Goal: Task Accomplishment & Management: Use online tool/utility

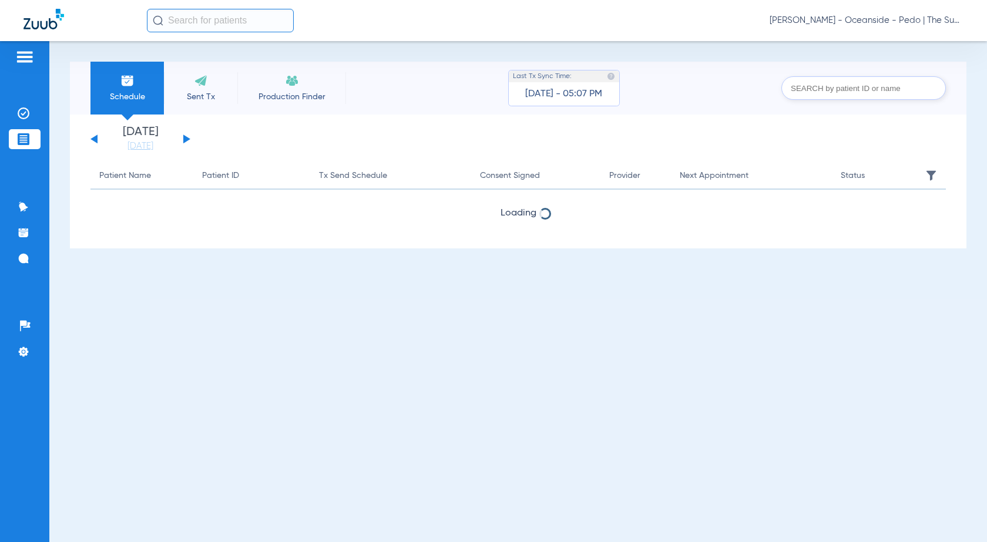
click at [180, 137] on div "[DATE] [DATE] [DATE] [DATE] [DATE] [DATE] [DATE] [DATE] [DATE] [DATE] [DATE] [D…" at bounding box center [140, 139] width 100 height 26
click at [183, 138] on button at bounding box center [186, 139] width 7 height 9
click at [22, 109] on img at bounding box center [24, 113] width 12 height 12
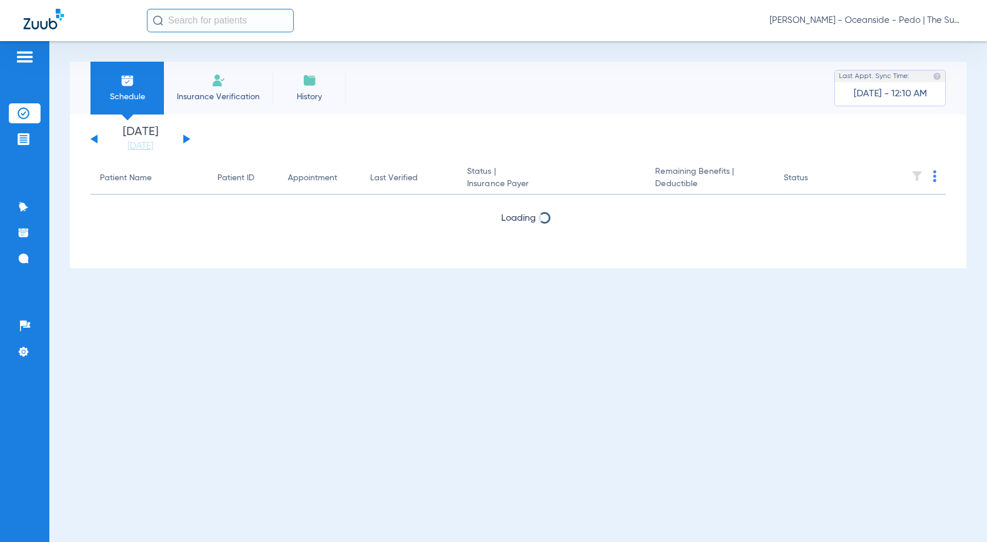
click at [216, 96] on span "Insurance Verification" at bounding box center [218, 97] width 91 height 12
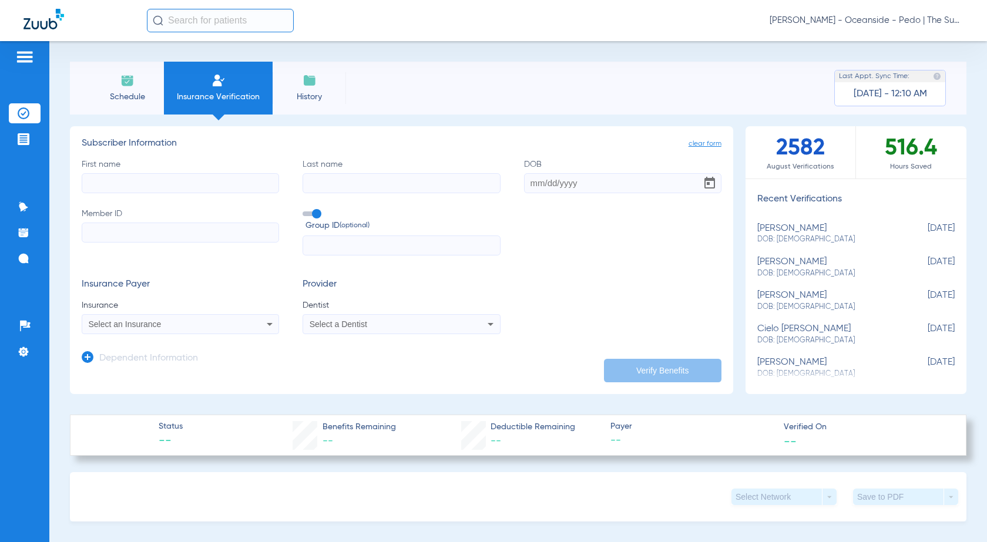
click at [147, 81] on li "Schedule" at bounding box center [126, 88] width 73 height 53
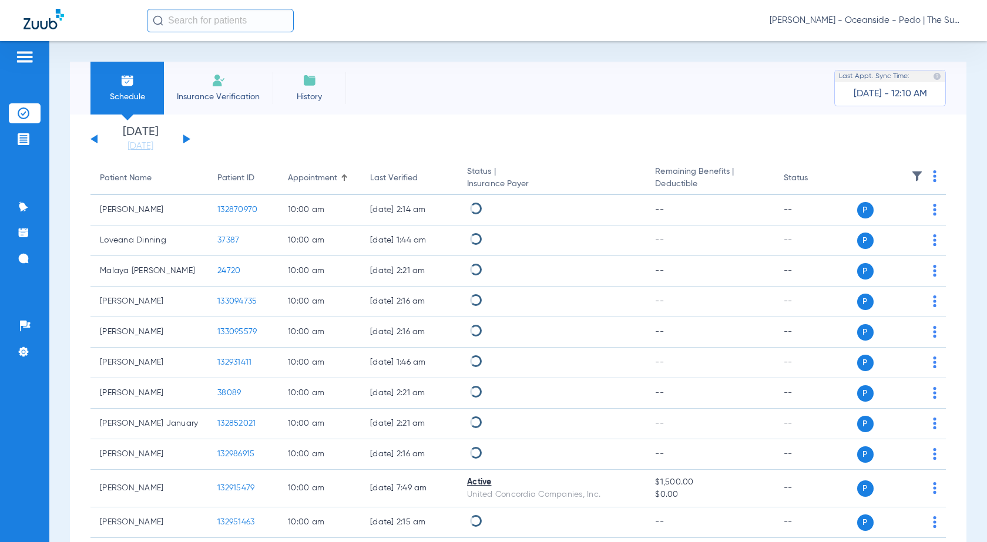
click at [192, 139] on app-single-date-navigator "[DATE] [DATE] [DATE] [DATE] [DATE] [DATE] [DATE] [DATE] [DATE] [DATE] [DATE] [D…" at bounding box center [517, 139] width 855 height 26
click at [190, 139] on button at bounding box center [186, 139] width 7 height 9
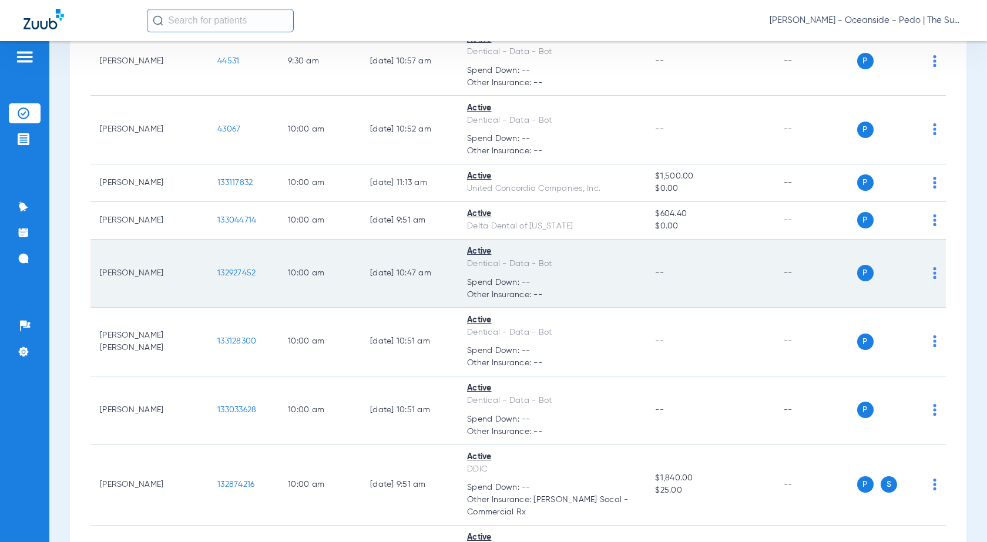
scroll to position [999, 0]
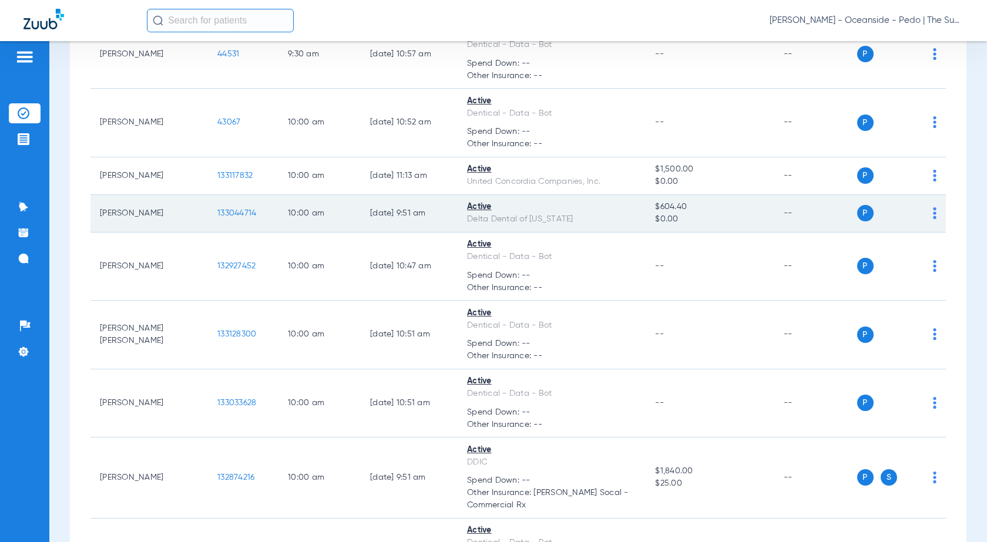
click at [482, 213] on div "Active" at bounding box center [551, 207] width 169 height 12
click at [478, 206] on div "Active" at bounding box center [551, 207] width 169 height 12
click at [922, 213] on div "P S" at bounding box center [894, 213] width 83 height 16
click at [933, 213] on img at bounding box center [935, 213] width 4 height 12
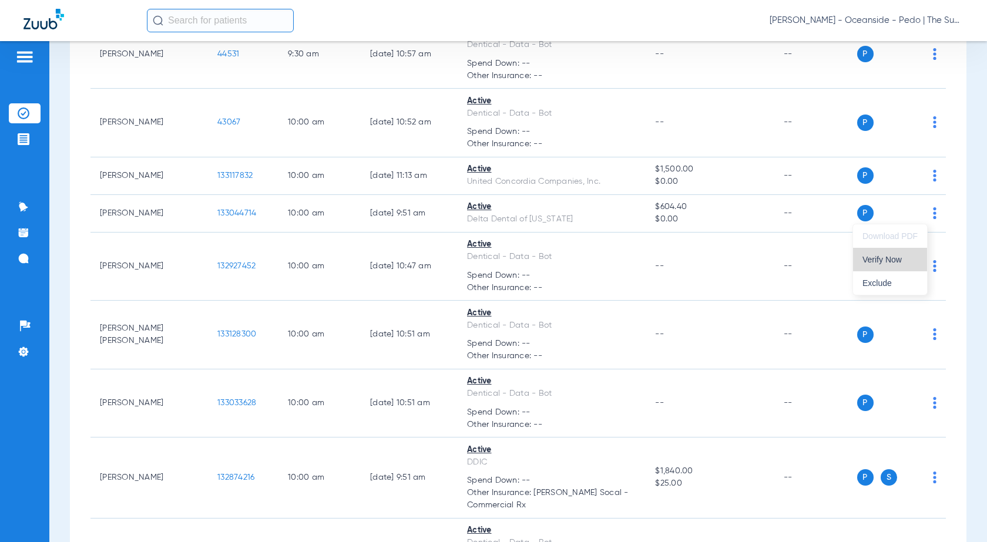
click at [893, 256] on span "Verify Now" at bounding box center [889, 260] width 55 height 8
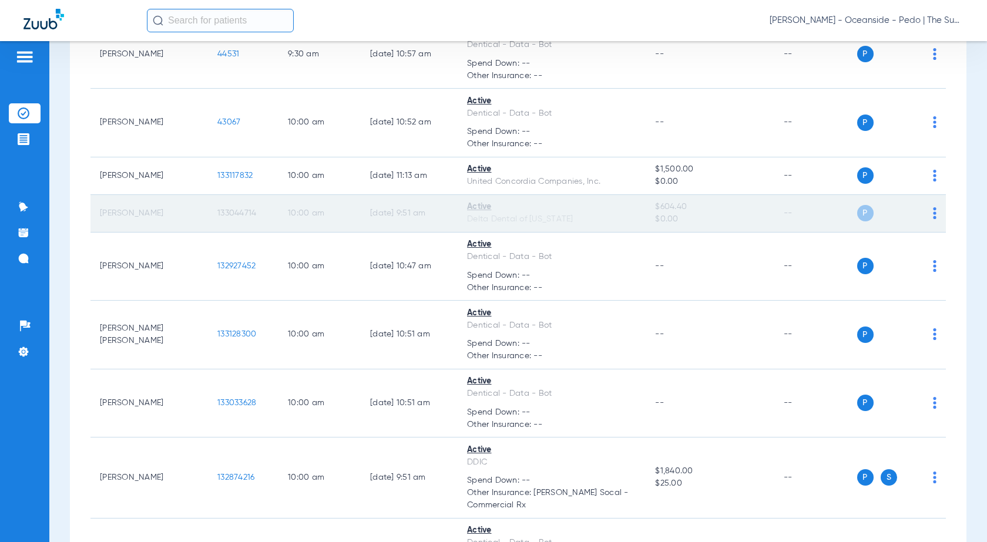
click at [222, 196] on td "133044714" at bounding box center [243, 214] width 70 height 38
click at [234, 221] on td "133044714" at bounding box center [243, 214] width 70 height 38
click at [234, 212] on span "133044714" at bounding box center [236, 213] width 39 height 8
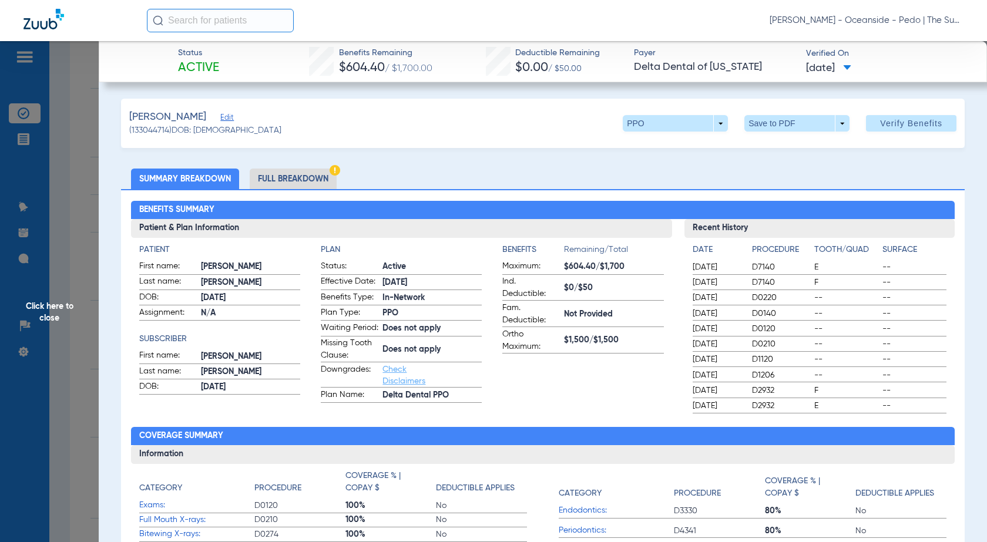
click at [299, 176] on li "Full Breakdown" at bounding box center [293, 179] width 87 height 21
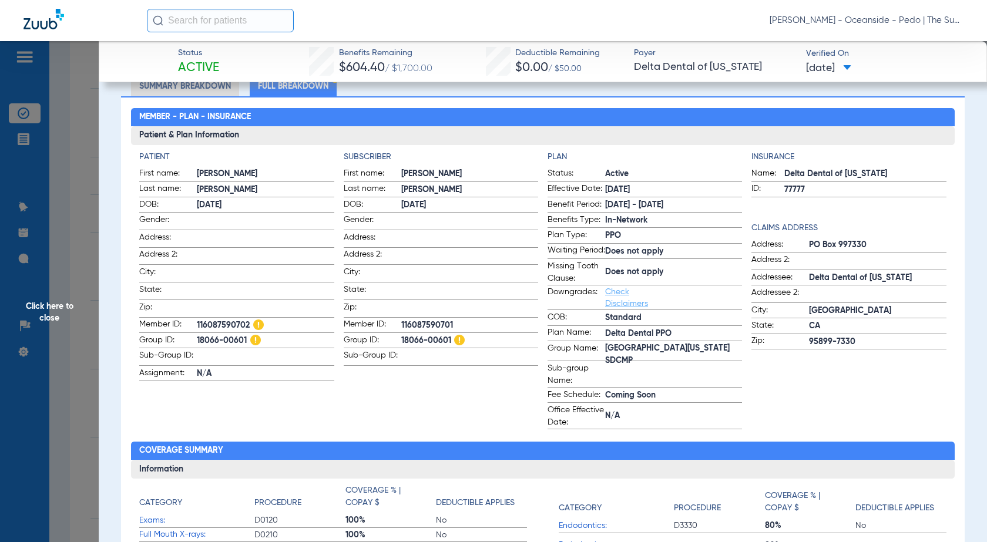
scroll to position [0, 0]
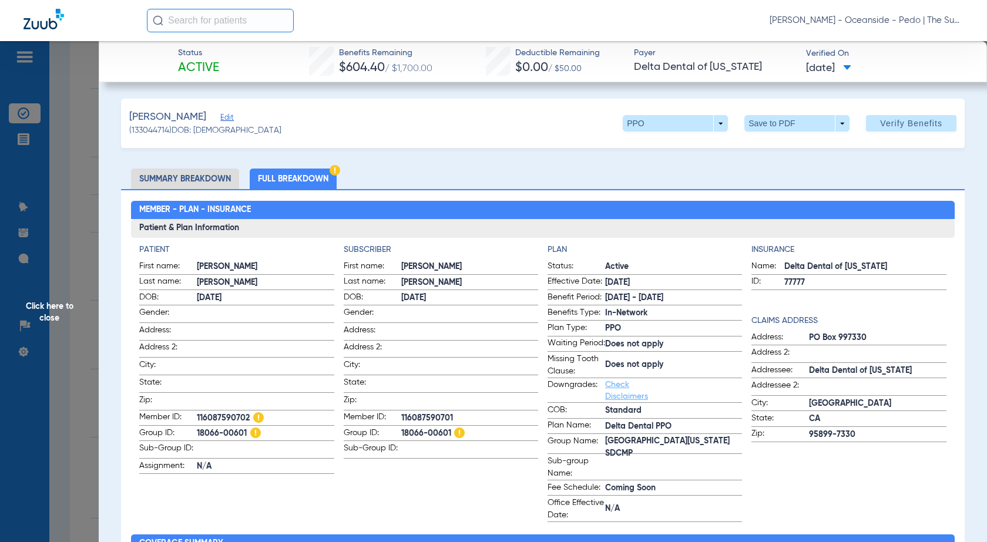
click at [82, 86] on span "Click here to close" at bounding box center [49, 312] width 99 height 542
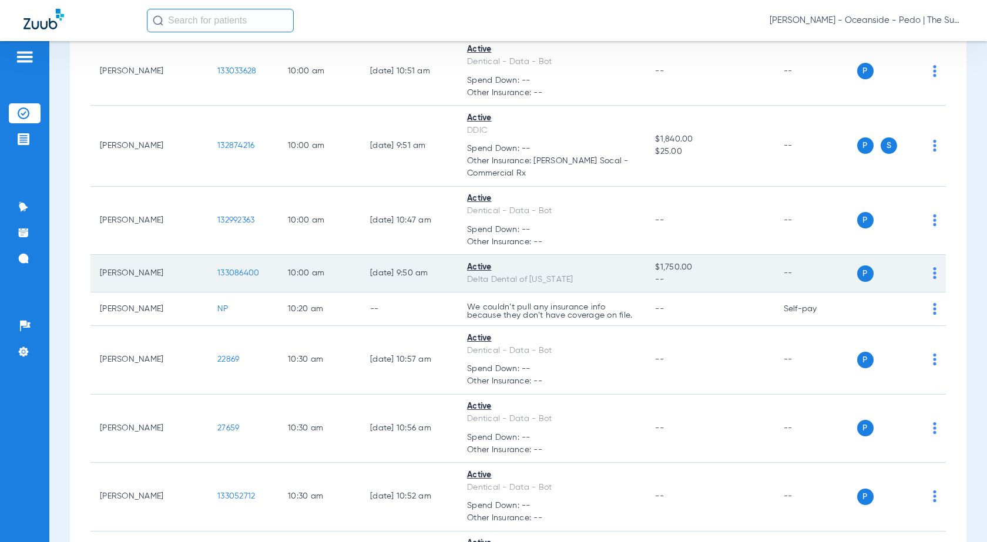
scroll to position [1351, 0]
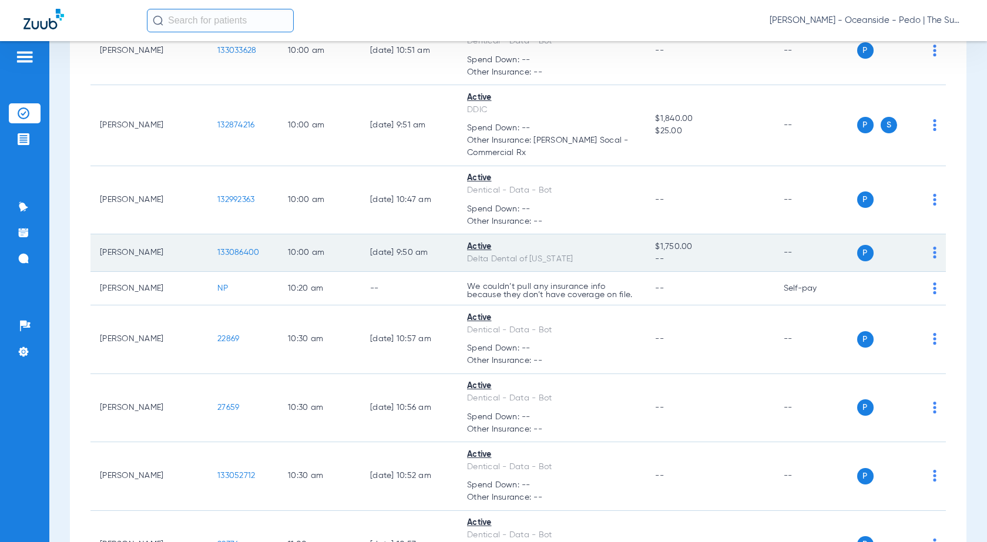
drag, startPoint x: 476, startPoint y: 250, endPoint x: 224, endPoint y: 244, distance: 252.1
click at [476, 250] on div "Active" at bounding box center [551, 247] width 169 height 12
drag, startPoint x: 151, startPoint y: 251, endPoint x: 242, endPoint y: 256, distance: 91.2
click at [151, 251] on td "[PERSON_NAME]" at bounding box center [148, 253] width 117 height 38
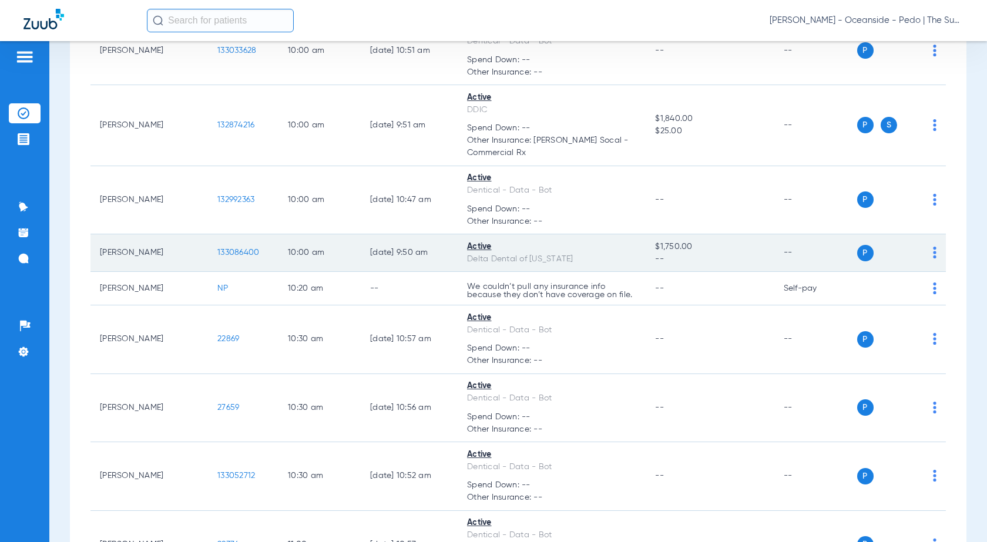
click at [151, 251] on td "[PERSON_NAME]" at bounding box center [148, 253] width 117 height 38
click at [243, 256] on span "133086400" at bounding box center [238, 252] width 42 height 8
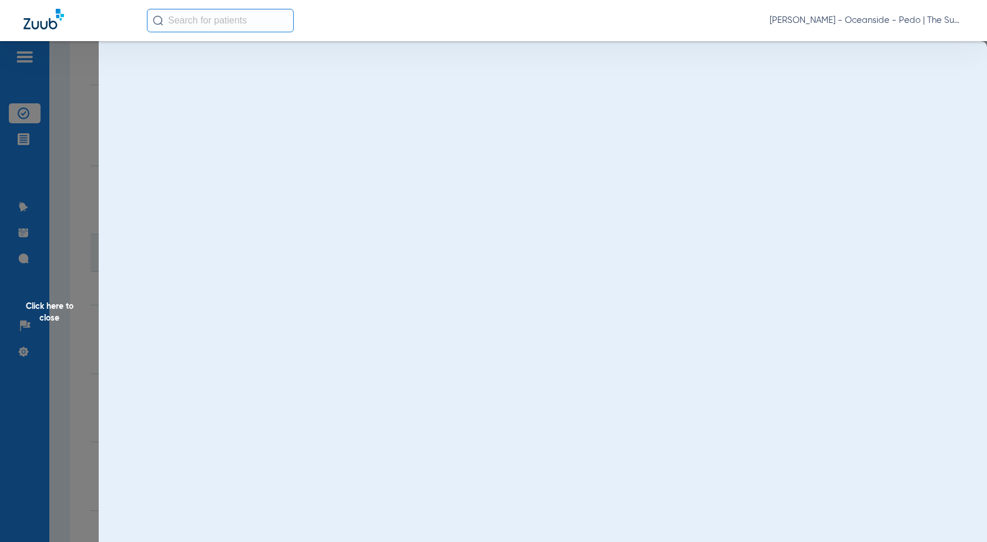
click at [321, 256] on div "Click here to close" at bounding box center [493, 312] width 987 height 542
drag, startPoint x: 243, startPoint y: 256, endPoint x: 321, endPoint y: 256, distance: 78.7
click at [321, 256] on div "Click here to close" at bounding box center [493, 312] width 987 height 542
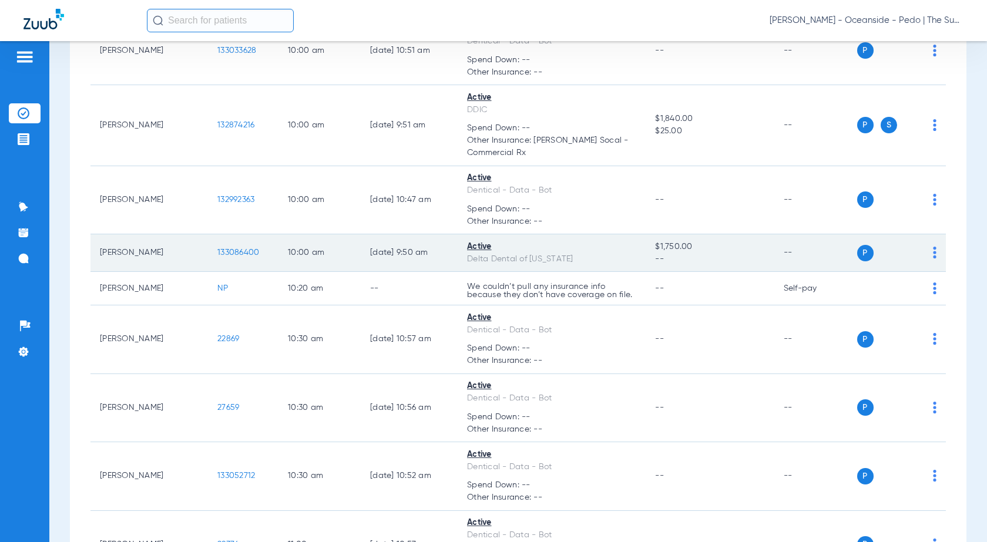
click at [802, 258] on td "--" at bounding box center [813, 253] width 79 height 38
click at [859, 256] on span "P" at bounding box center [865, 253] width 16 height 16
click at [150, 251] on td "[PERSON_NAME]" at bounding box center [148, 253] width 117 height 38
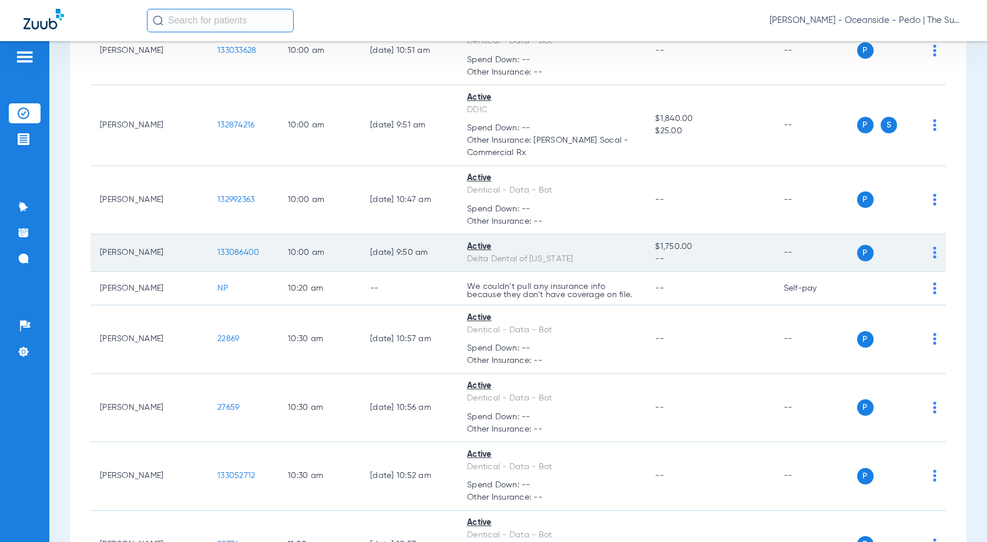
click at [150, 250] on td "[PERSON_NAME]" at bounding box center [148, 253] width 117 height 38
click at [151, 250] on td "[PERSON_NAME]" at bounding box center [148, 253] width 117 height 38
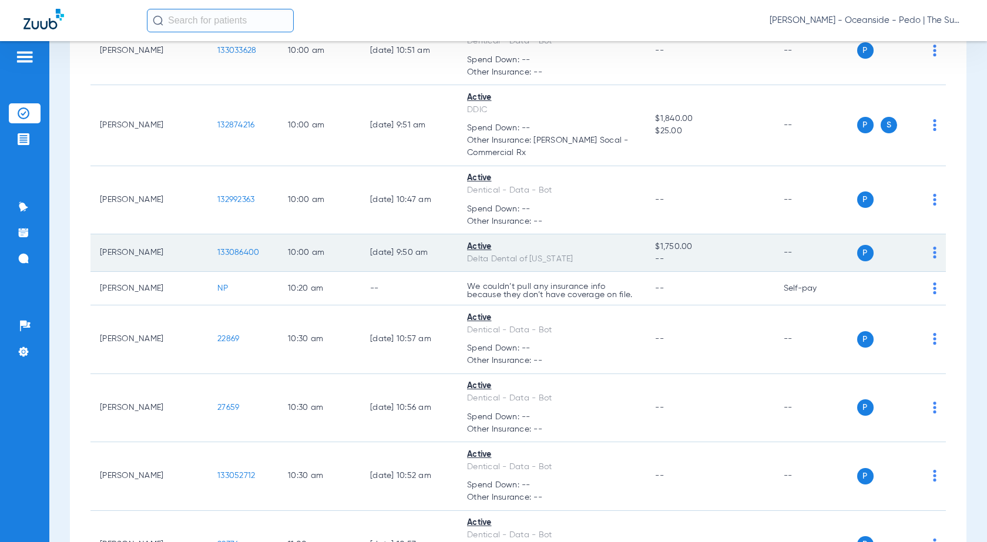
click at [248, 257] on td "133086400" at bounding box center [243, 253] width 70 height 38
click at [248, 257] on span "133086400" at bounding box center [238, 252] width 42 height 8
click at [480, 248] on div "Active" at bounding box center [551, 247] width 169 height 12
click at [479, 248] on div "Active" at bounding box center [551, 247] width 169 height 12
drag, startPoint x: 478, startPoint y: 246, endPoint x: 469, endPoint y: 244, distance: 9.0
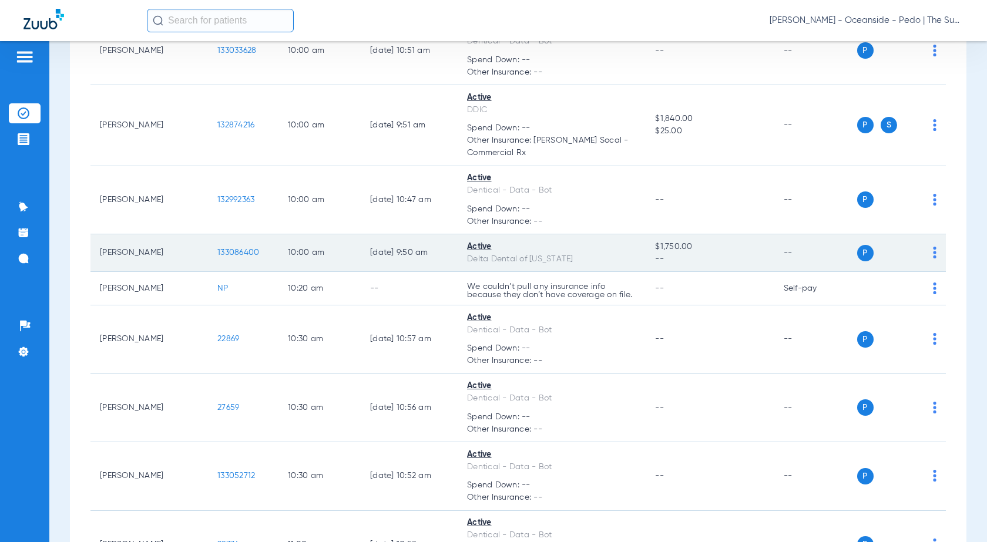
click at [478, 246] on div "Active" at bounding box center [551, 247] width 169 height 12
click at [243, 250] on span "133086400" at bounding box center [238, 252] width 42 height 8
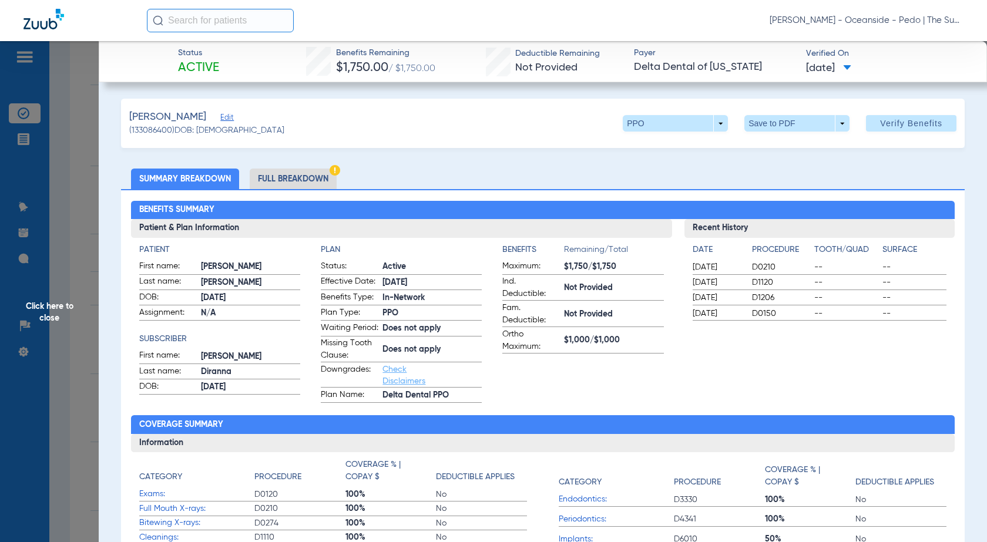
click at [707, 387] on div "Recent History Date Procedure Tooth/Quad Surface [DATE] D0210 -- -- [DATE] D112…" at bounding box center [819, 311] width 270 height 184
click at [76, 164] on span "Click here to close" at bounding box center [49, 312] width 99 height 542
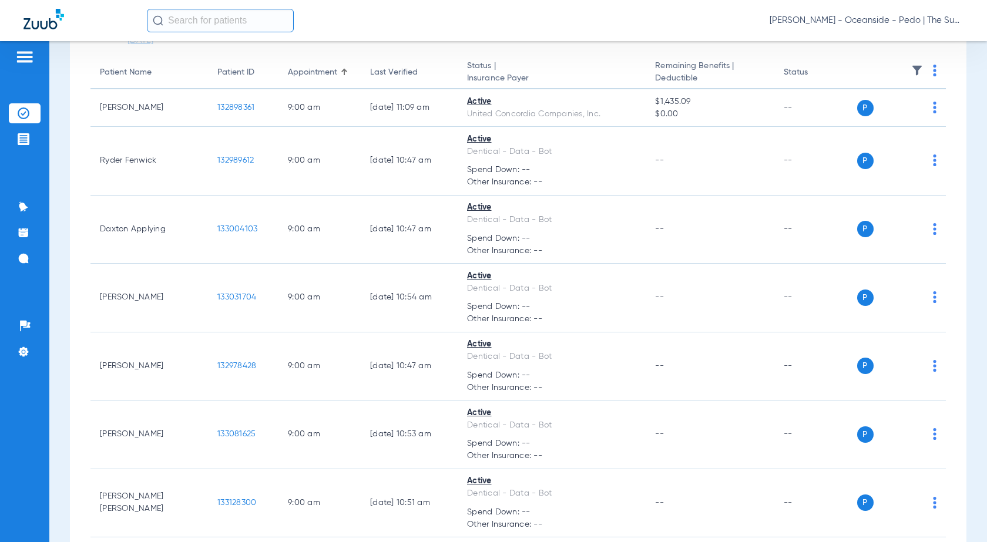
scroll to position [0, 0]
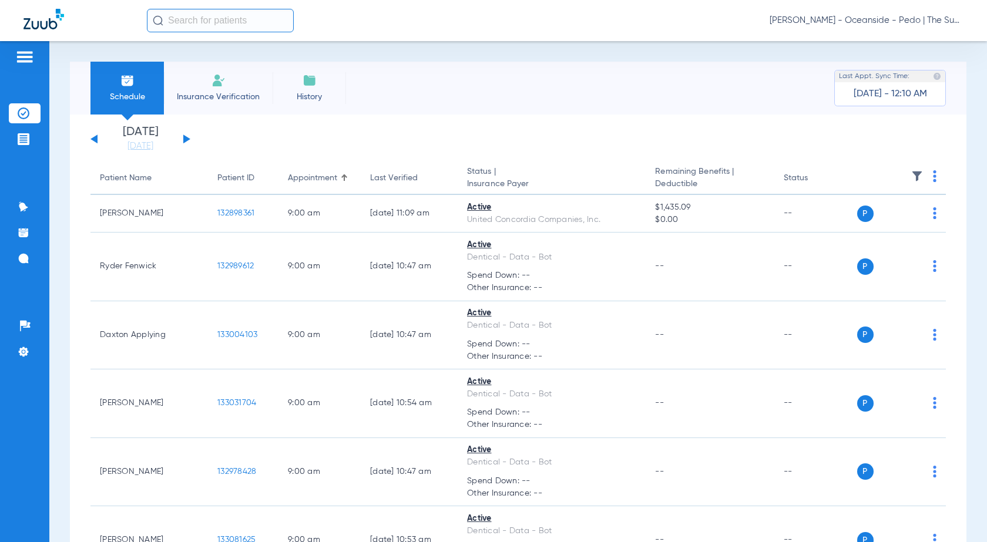
click at [209, 91] on span "Insurance Verification" at bounding box center [218, 97] width 91 height 12
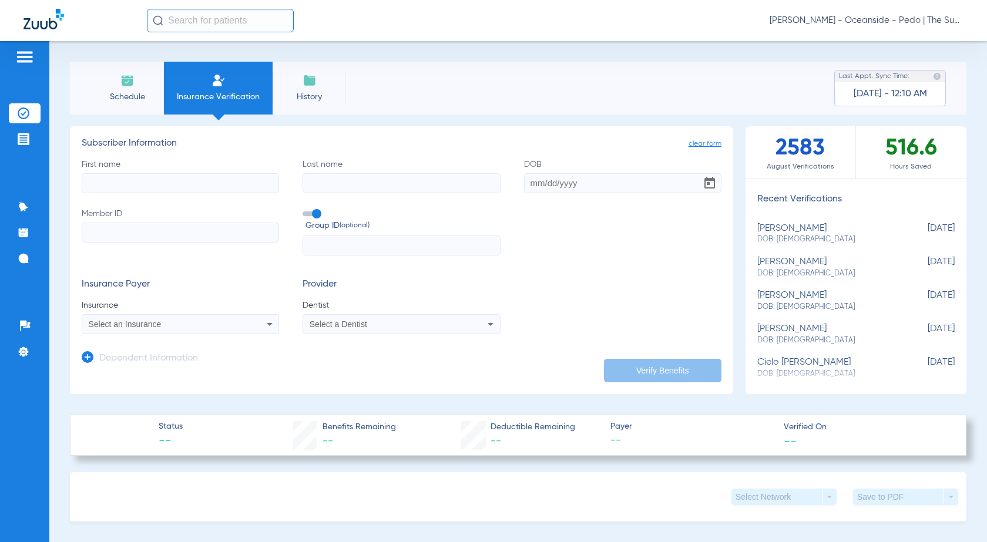
click at [188, 182] on input "First name" at bounding box center [180, 183] width 197 height 20
drag, startPoint x: 230, startPoint y: 297, endPoint x: 226, endPoint y: 318, distance: 22.0
click at [230, 297] on div "Insurance Payer Insurance Select an Insurance" at bounding box center [180, 306] width 197 height 55
click at [225, 320] on div "Select an Insurance" at bounding box center [162, 324] width 147 height 8
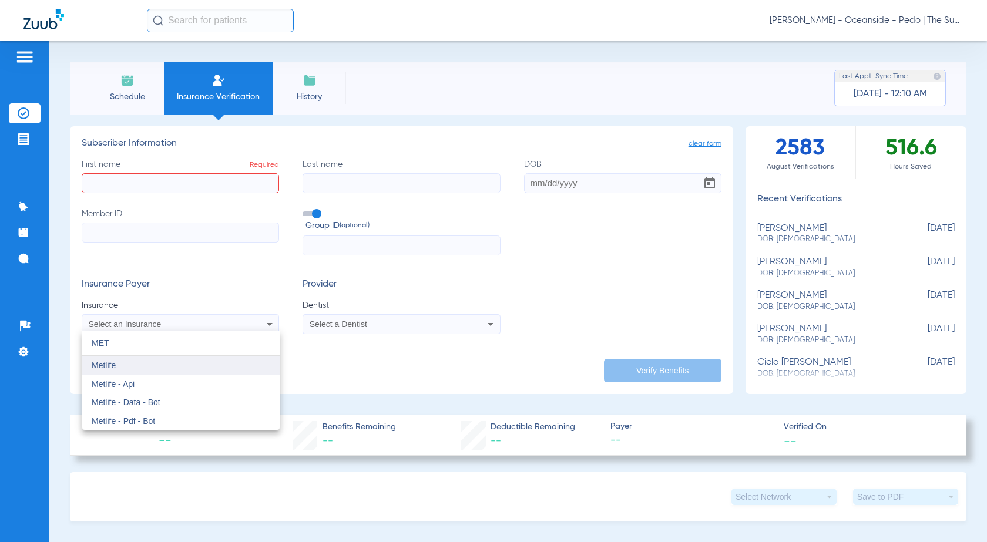
type input "MET"
click at [83, 371] on mat-option "Metlife" at bounding box center [180, 365] width 197 height 19
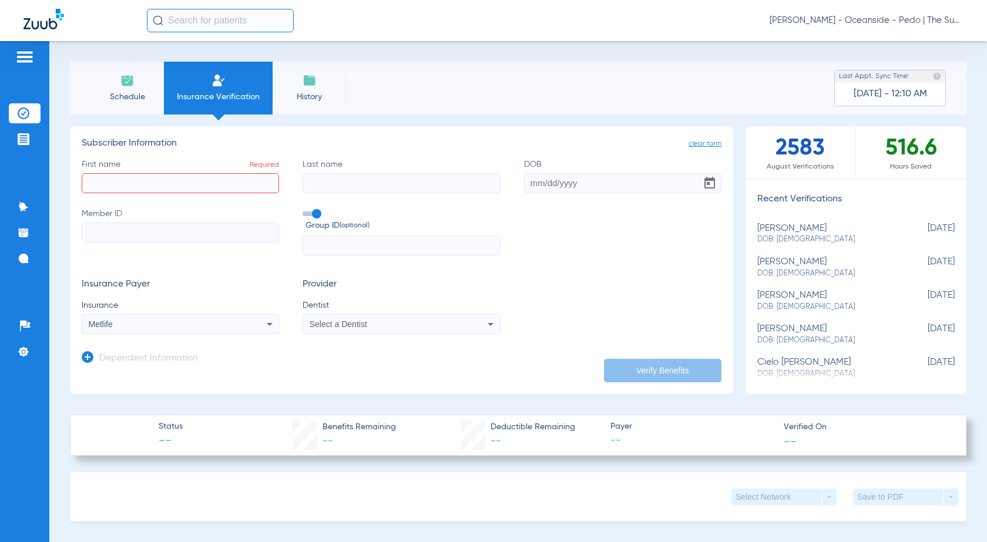
click at [438, 334] on mat-select "Select a Dentist" at bounding box center [401, 324] width 197 height 20
click at [426, 335] on app-dependent-form "Dependent Information" at bounding box center [402, 353] width 640 height 39
click at [417, 327] on div "Select a Dentist" at bounding box center [383, 324] width 147 height 8
type input "XU"
click at [411, 358] on mat-option "[PERSON_NAME] 1427369289" at bounding box center [399, 365] width 197 height 19
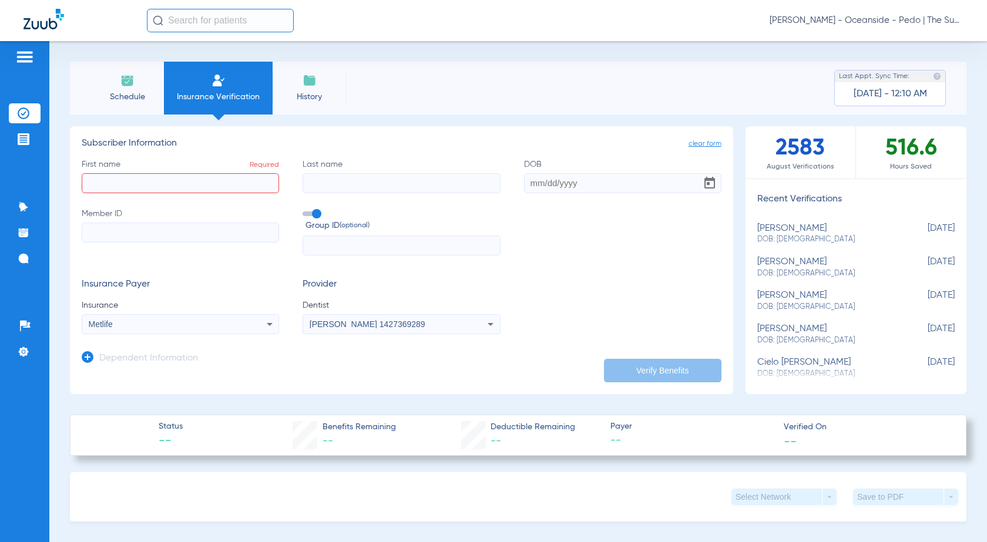
click at [314, 214] on span at bounding box center [312, 213] width 18 height 5
click at [305, 210] on input "Group ID (optional)" at bounding box center [305, 210] width 0 height 0
click at [206, 238] on input "Member ID" at bounding box center [180, 233] width 197 height 20
paste input "621-06-6937"
type input "621-06-6937"
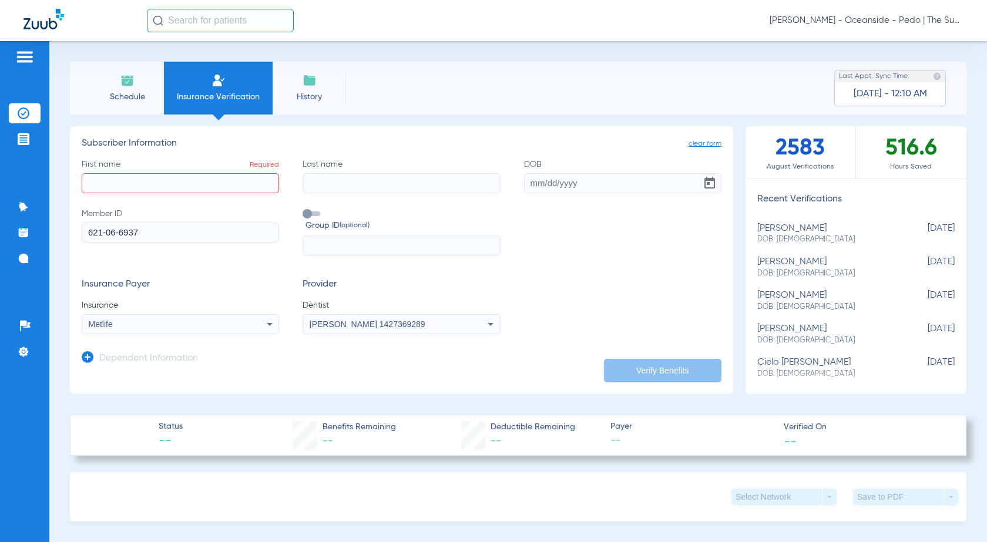
click at [189, 184] on input "First name Required" at bounding box center [180, 183] width 197 height 20
type input "[PERSON_NAME]"
click at [367, 190] on input "Last name" at bounding box center [401, 183] width 197 height 20
type input "green"
click at [531, 182] on input "DOB" at bounding box center [622, 183] width 197 height 20
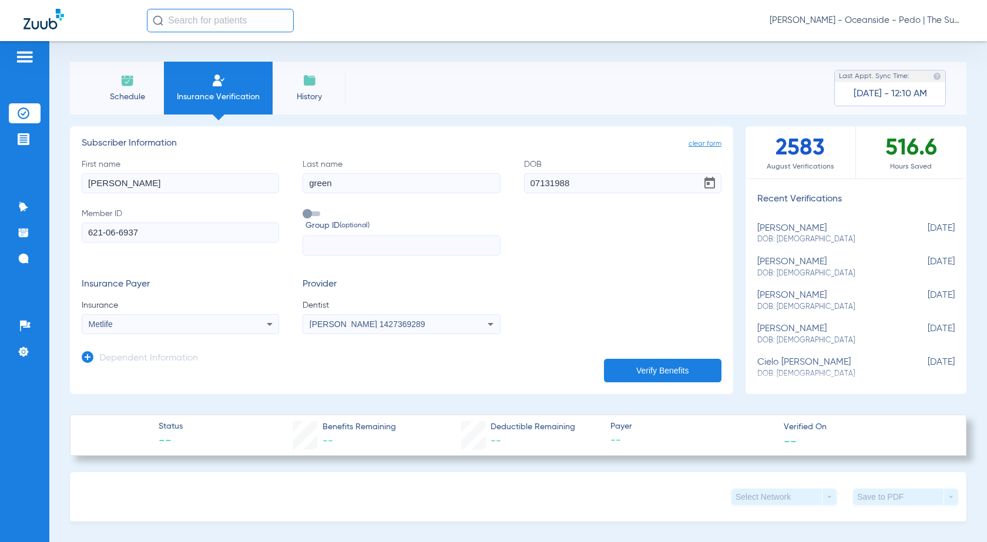
type input "[DATE]"
click at [87, 350] on div "Dependent Information" at bounding box center [140, 361] width 116 height 25
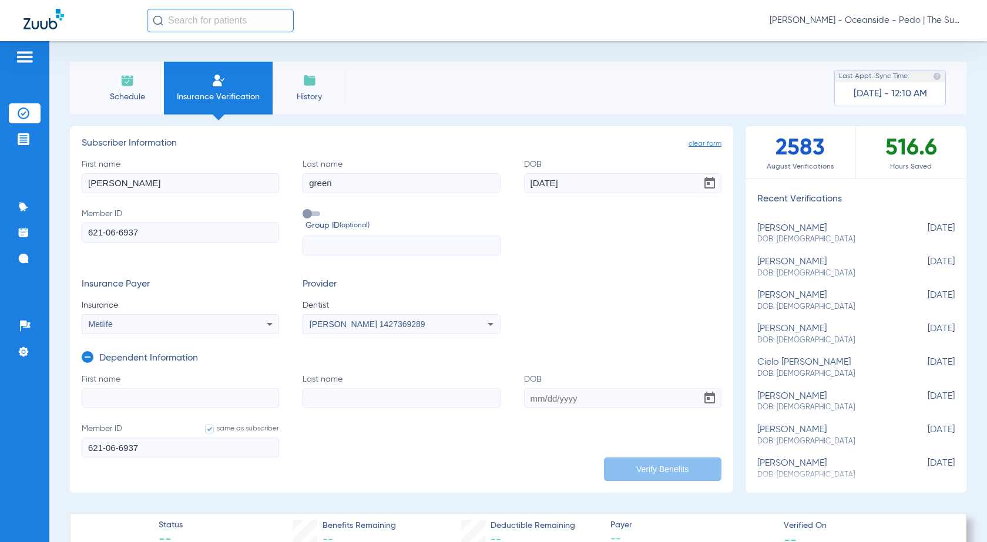
click at [109, 409] on form "First name Last name DOB Member ID same as subscriber 621-06-6937" at bounding box center [402, 423] width 640 height 99
drag, startPoint x: 130, startPoint y: 399, endPoint x: 130, endPoint y: 406, distance: 7.1
click at [130, 399] on input "First name" at bounding box center [180, 398] width 197 height 20
type input "kieran"
click at [424, 393] on input "Last name" at bounding box center [401, 398] width 197 height 20
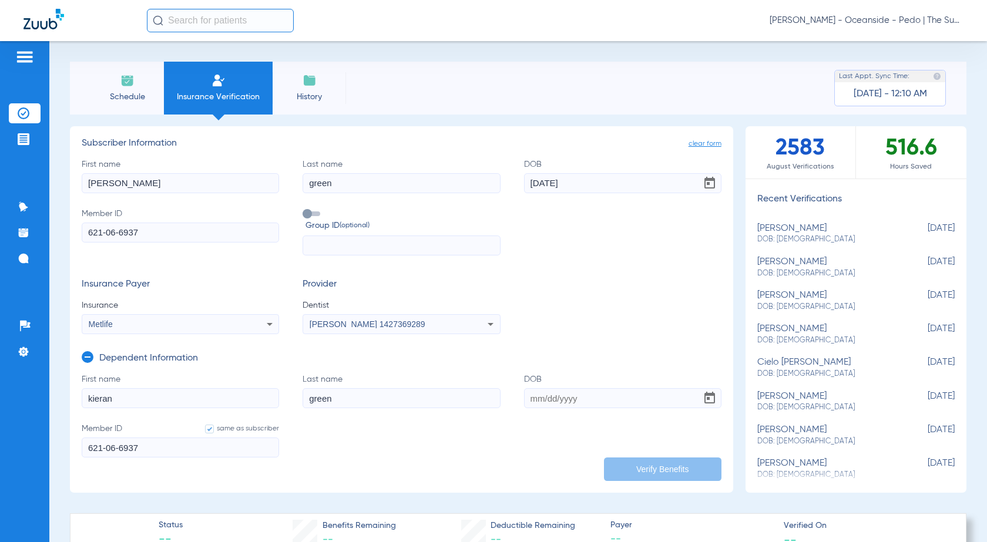
type input "green"
click at [532, 401] on input "DOB" at bounding box center [622, 398] width 197 height 20
type input "[DATE]"
click at [655, 466] on button "Verify Benefits" at bounding box center [662, 469] width 117 height 23
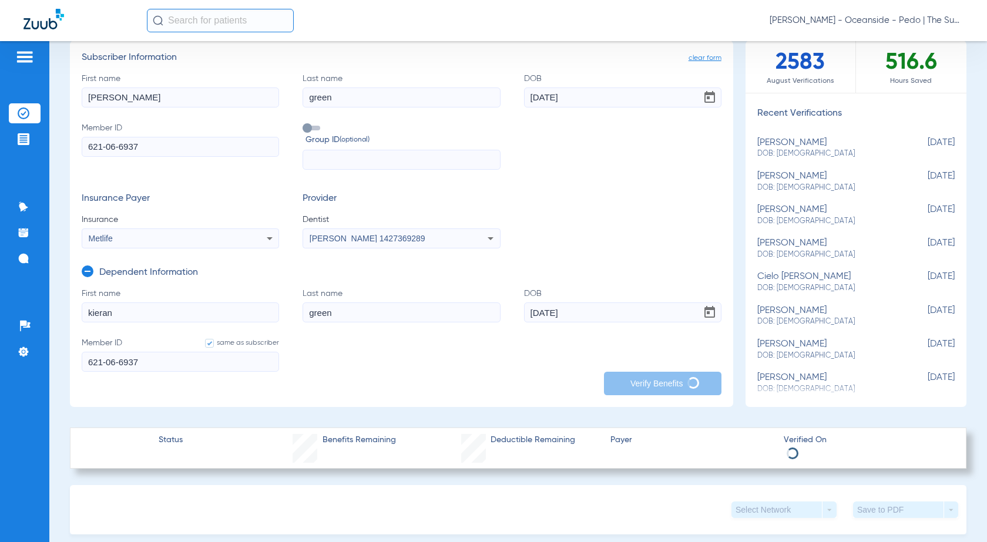
scroll to position [59, 0]
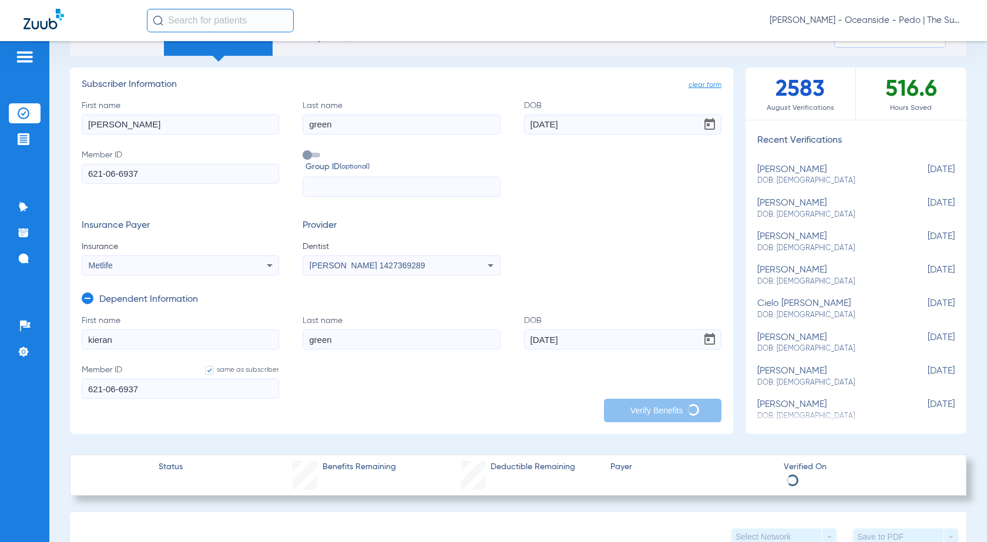
type input "[PERSON_NAME]"
type input "green"
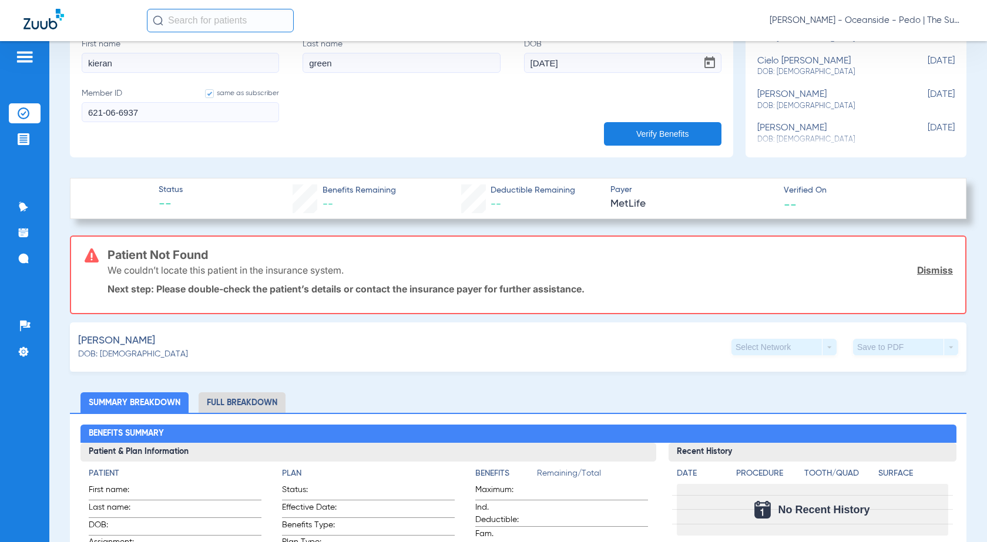
scroll to position [294, 0]
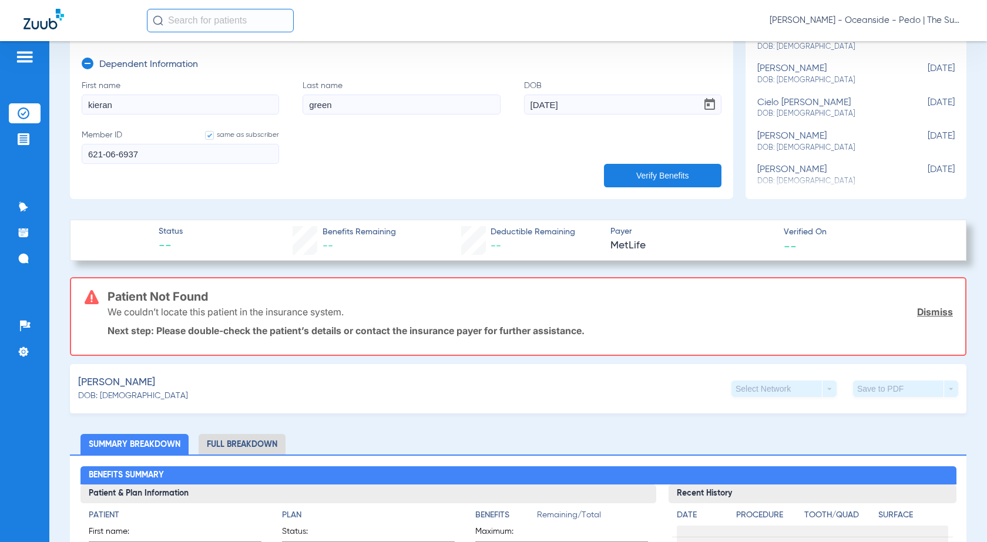
click at [626, 173] on button "Verify Benefits" at bounding box center [662, 175] width 117 height 23
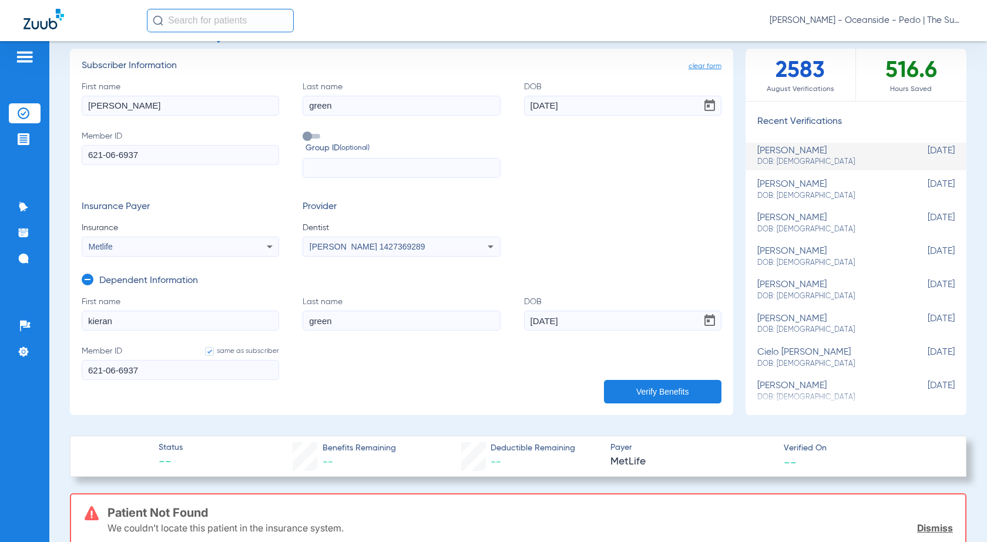
scroll to position [59, 0]
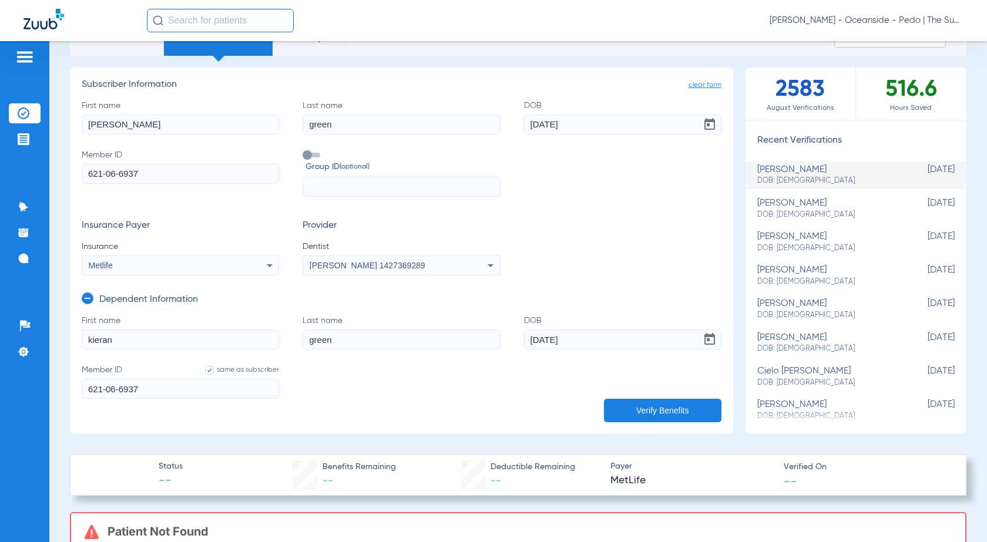
click at [668, 406] on button "Verify Benefits" at bounding box center [662, 410] width 117 height 23
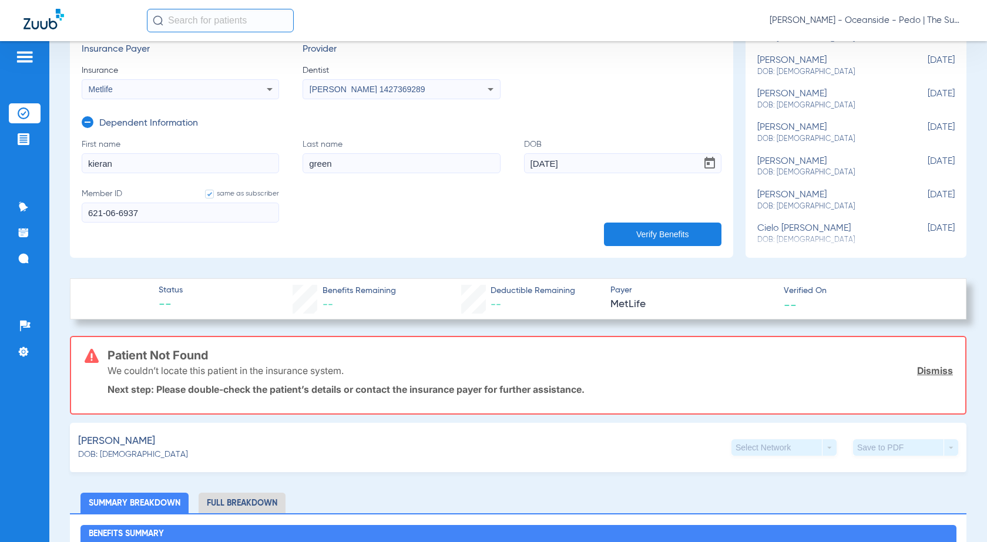
scroll to position [0, 0]
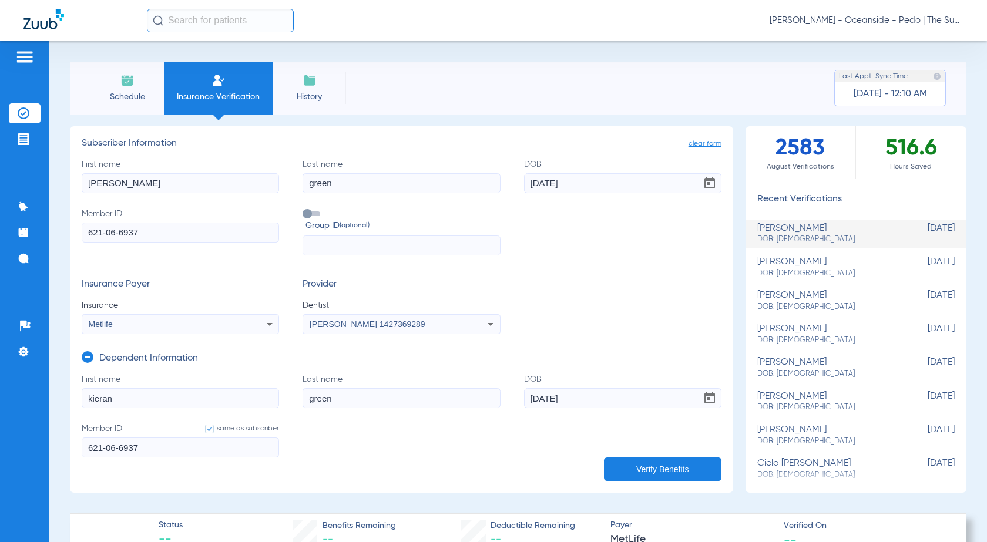
click at [128, 85] on img at bounding box center [127, 80] width 14 height 14
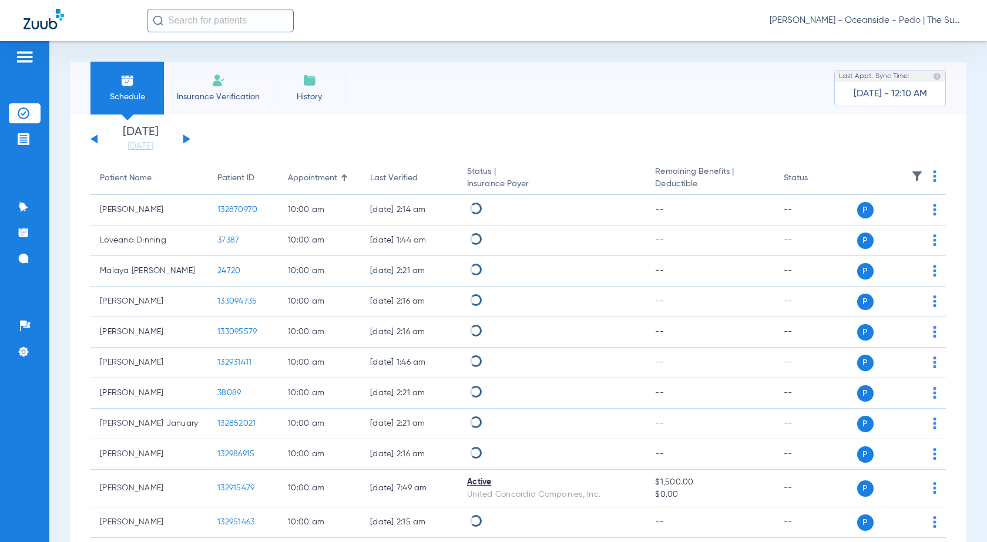
click at [184, 140] on button at bounding box center [186, 139] width 7 height 9
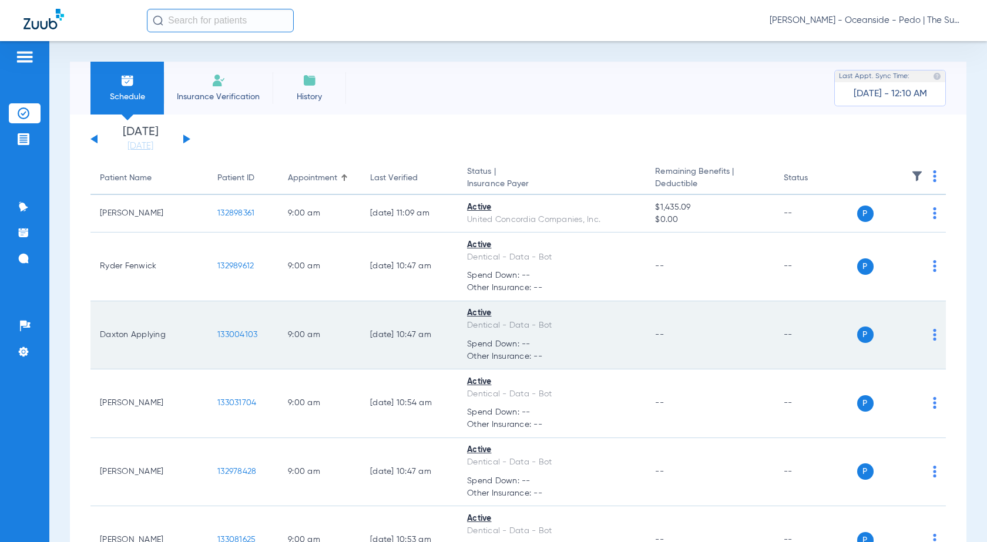
click at [391, 358] on td "[DATE] 10:47 AM" at bounding box center [409, 335] width 97 height 69
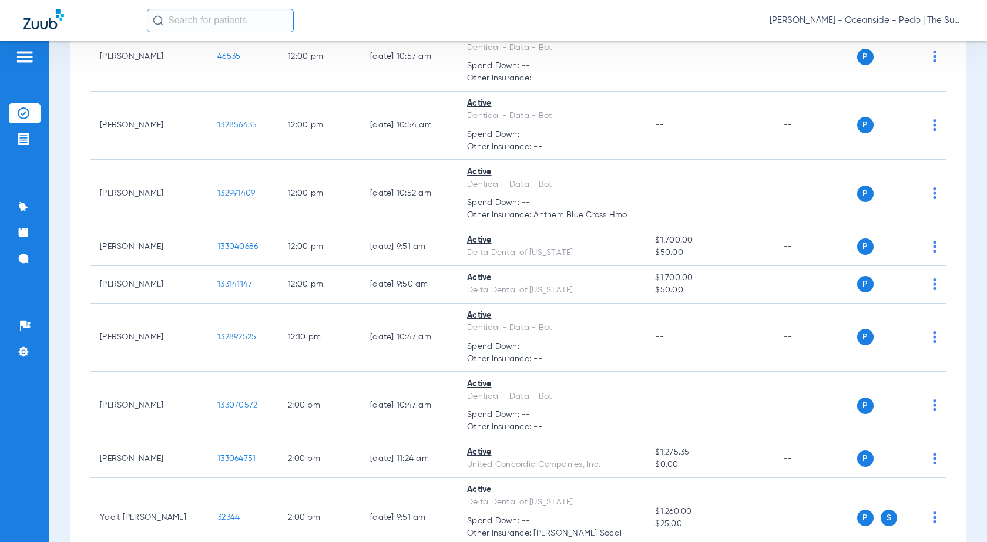
scroll to position [3054, 0]
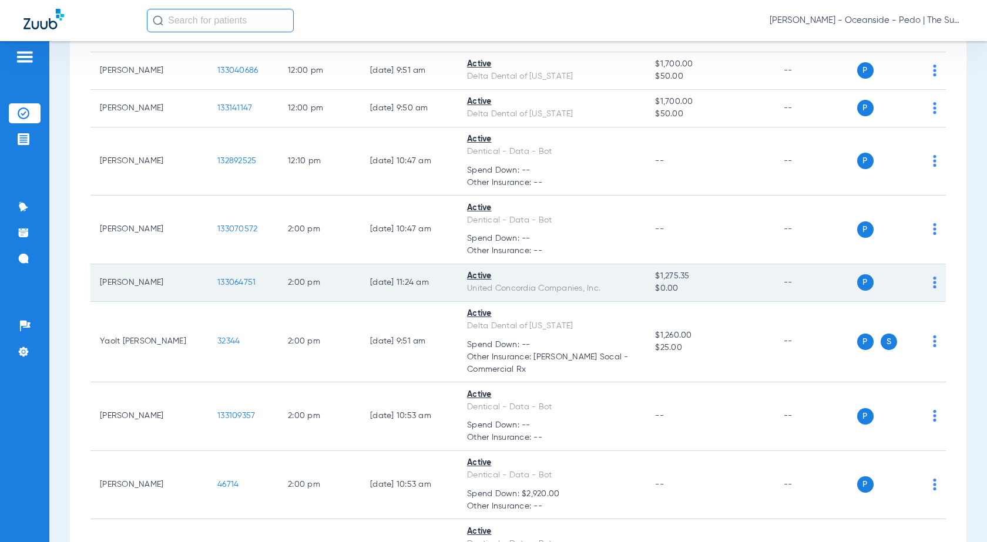
click at [237, 285] on span "133064751" at bounding box center [236, 282] width 38 height 8
click at [241, 291] on td "133064751" at bounding box center [243, 283] width 70 height 38
click at [241, 283] on span "133064751" at bounding box center [236, 282] width 38 height 8
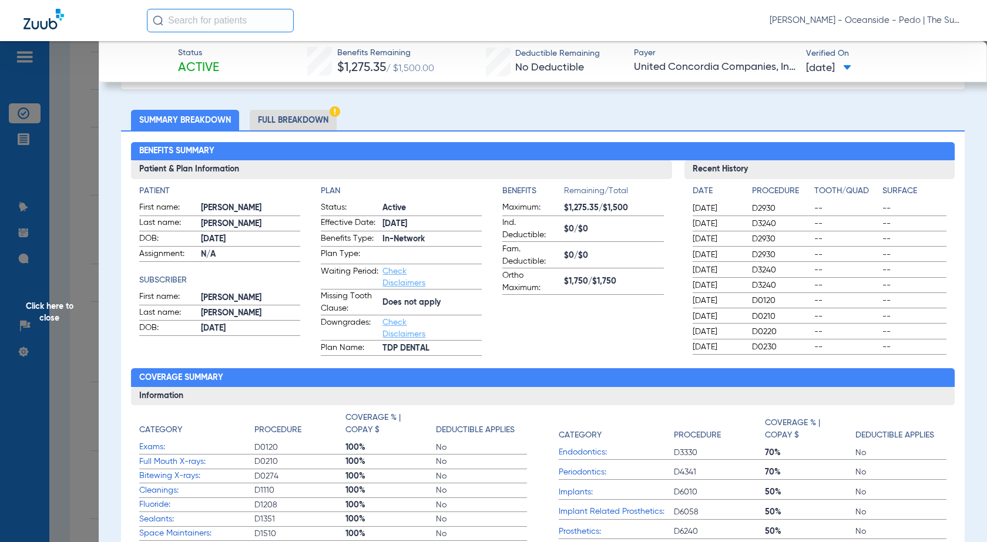
scroll to position [0, 0]
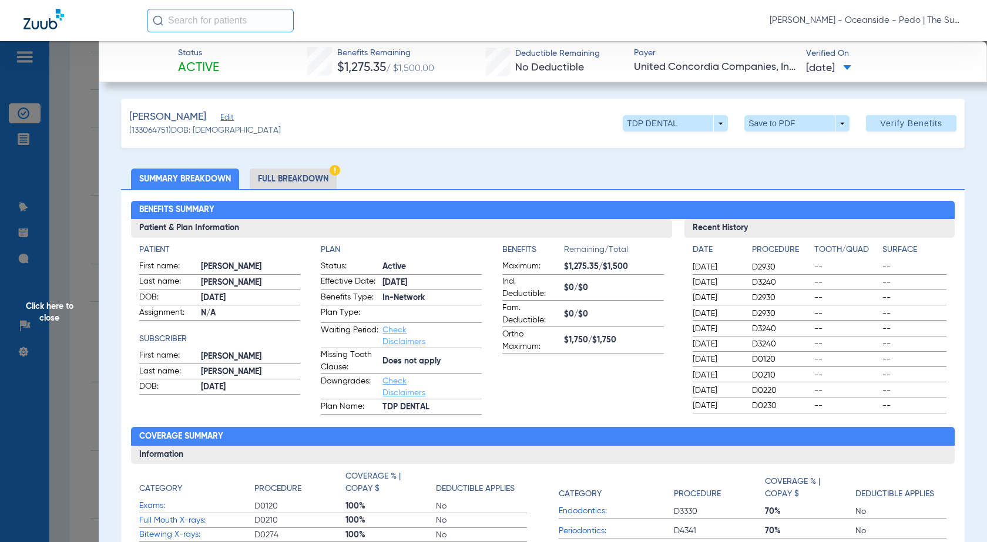
click at [73, 160] on span "Click here to close" at bounding box center [49, 312] width 99 height 542
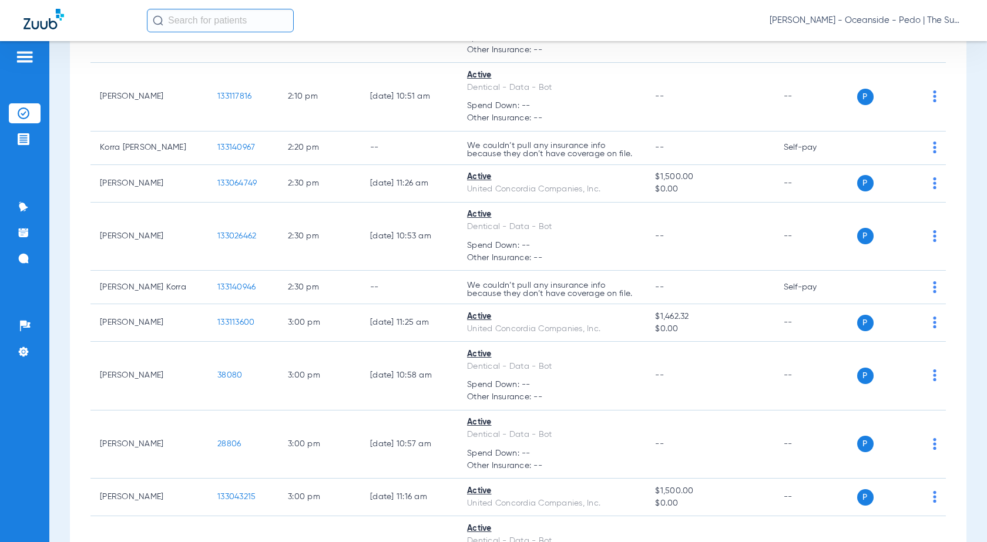
scroll to position [3759, 0]
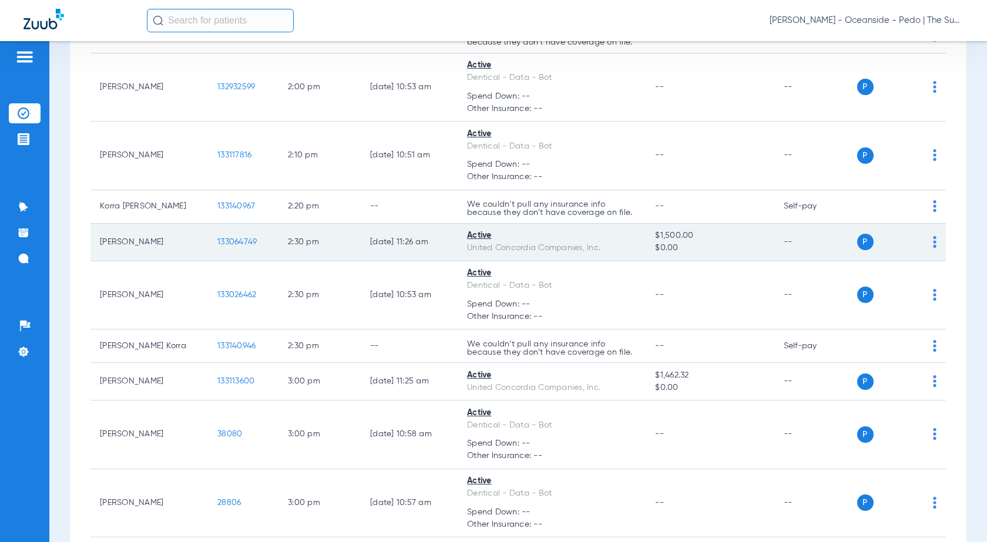
click at [217, 235] on td "133064749" at bounding box center [243, 243] width 70 height 38
click at [234, 246] on span "133064749" at bounding box center [236, 242] width 39 height 8
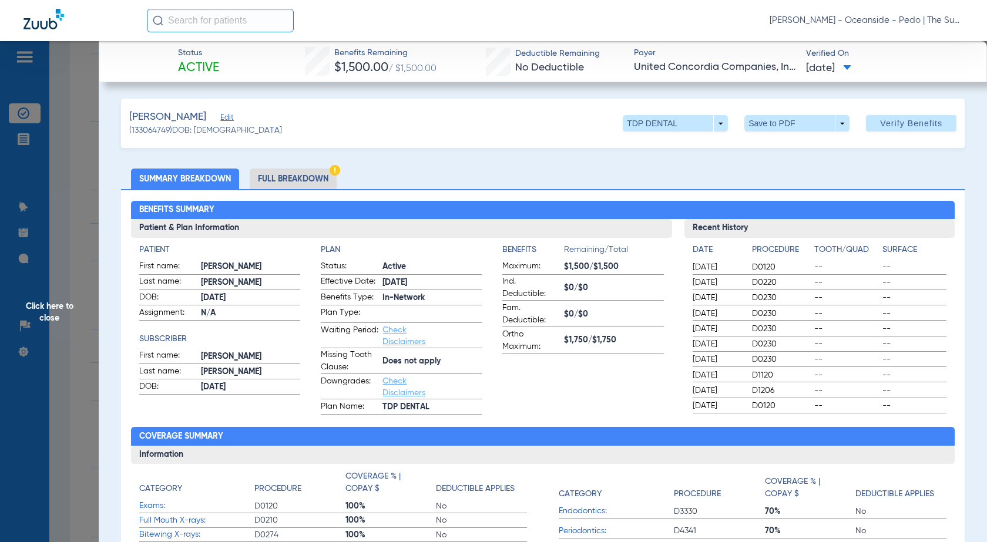
drag, startPoint x: 0, startPoint y: 50, endPoint x: 251, endPoint y: 442, distance: 465.7
click at [1, 50] on span "Click here to close" at bounding box center [49, 312] width 99 height 542
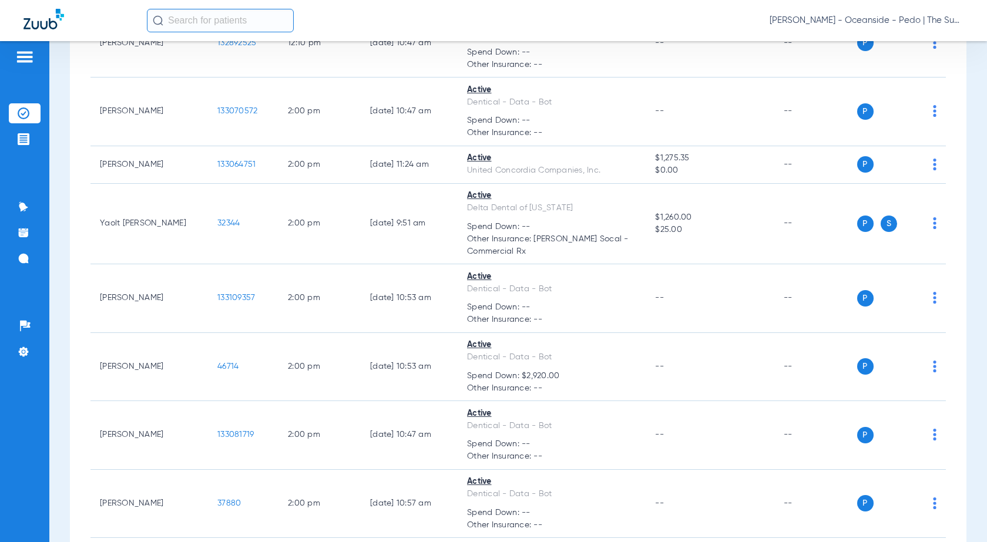
scroll to position [3113, 0]
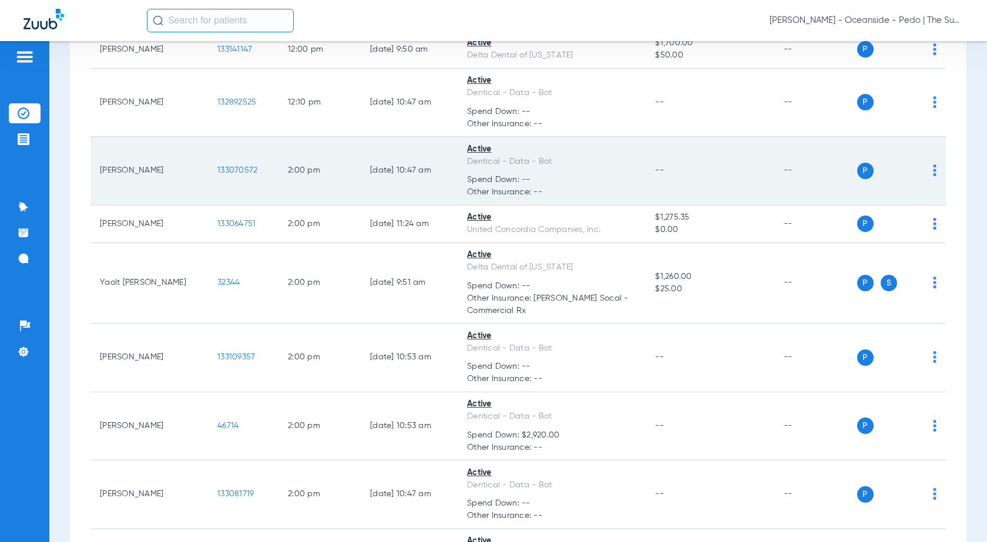
click at [240, 173] on span "133070572" at bounding box center [237, 170] width 40 height 8
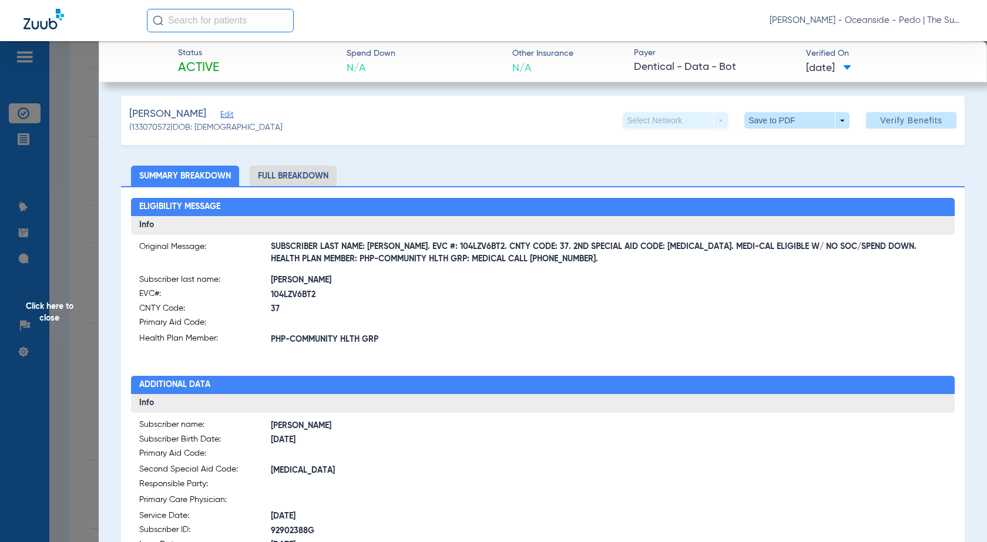
scroll to position [0, 0]
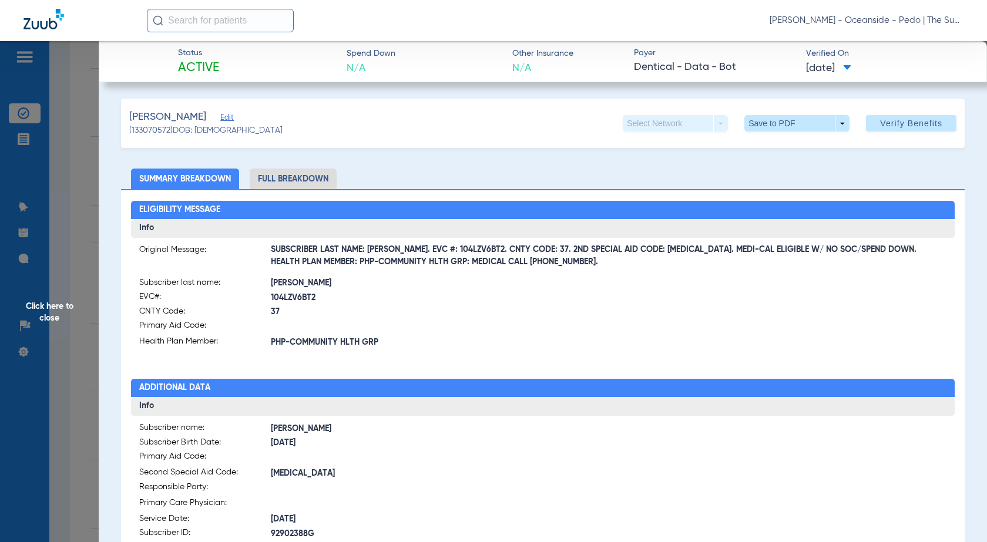
click at [78, 124] on span "Click here to close" at bounding box center [49, 312] width 99 height 542
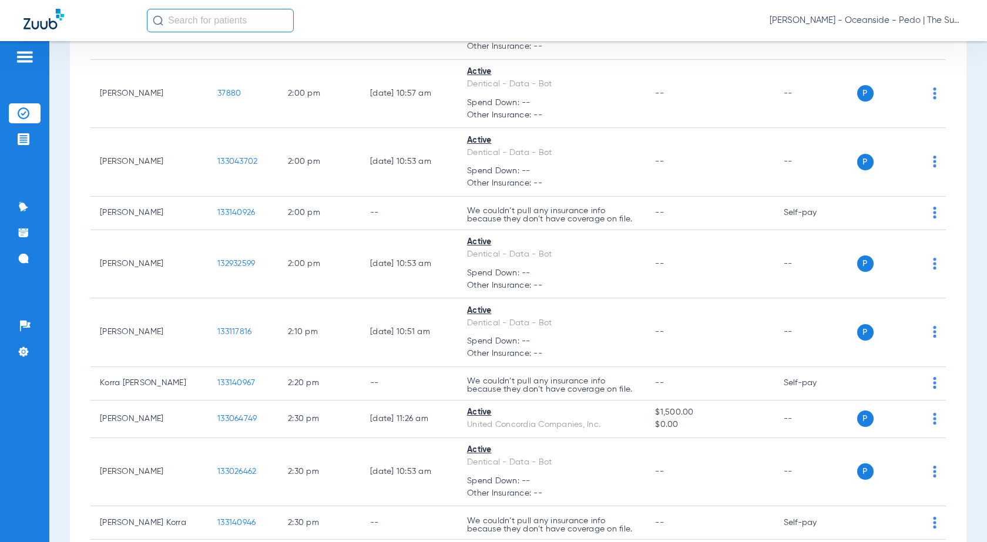
scroll to position [3583, 0]
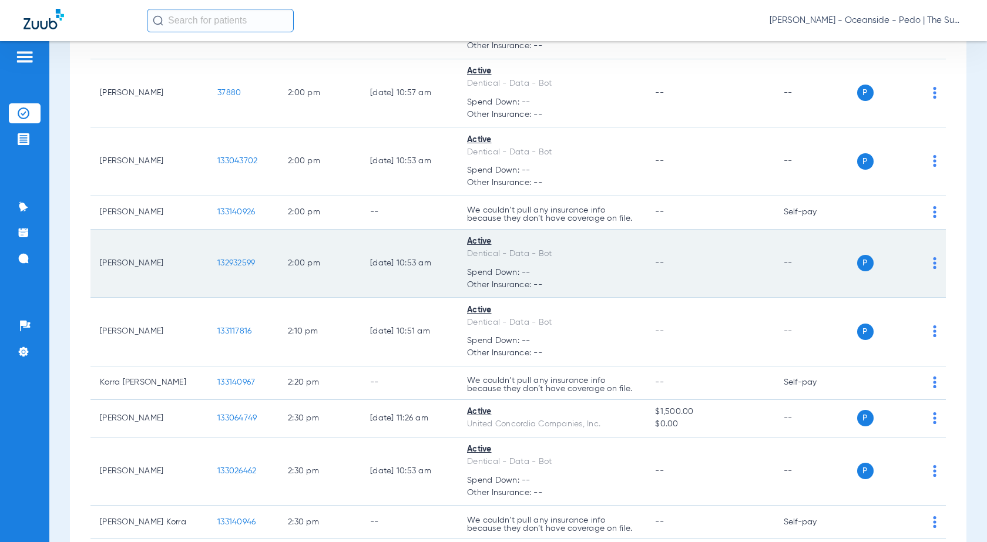
click at [245, 259] on span "132932599" at bounding box center [236, 263] width 38 height 8
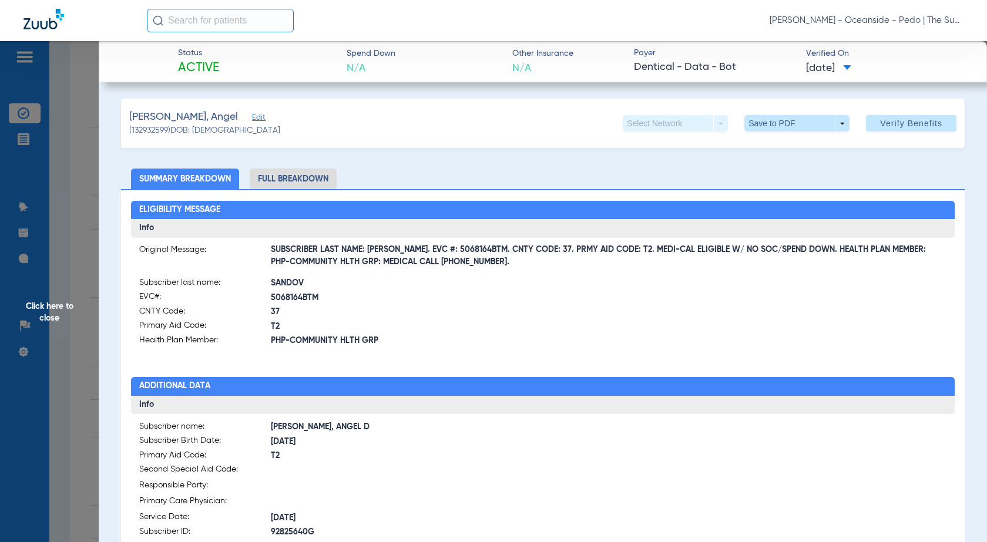
click at [67, 134] on span "Click here to close" at bounding box center [49, 312] width 99 height 542
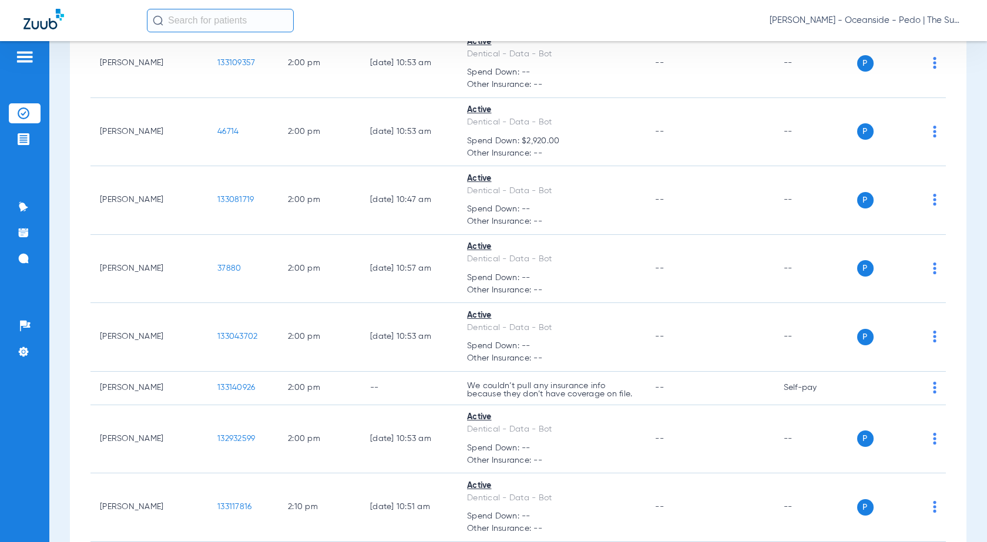
scroll to position [3407, 0]
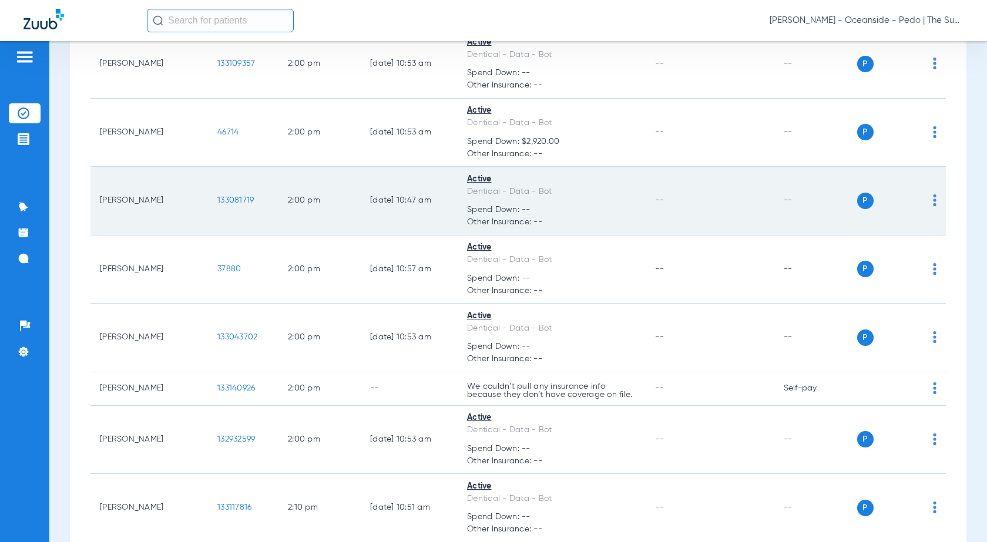
click at [233, 195] on td "133081719" at bounding box center [243, 201] width 70 height 69
click at [227, 200] on span "133081719" at bounding box center [235, 200] width 36 height 8
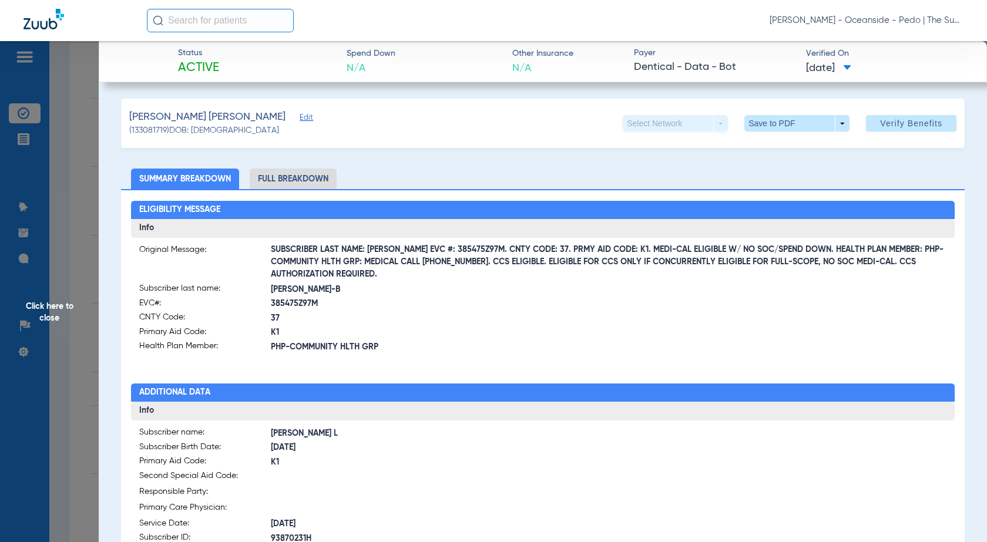
click at [246, 455] on span "Primary Aid Code:" at bounding box center [205, 462] width 132 height 15
drag, startPoint x: 36, startPoint y: 495, endPoint x: 244, endPoint y: 532, distance: 211.2
click at [36, 495] on span "Click here to close" at bounding box center [49, 312] width 99 height 542
